Goal: Obtain resource: Download file/media

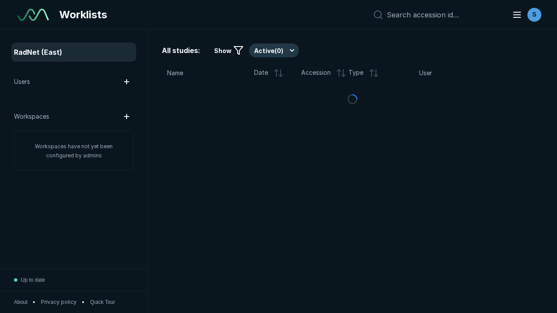
scroll to position [2237, 2820]
